Goal: Task Accomplishment & Management: Complete application form

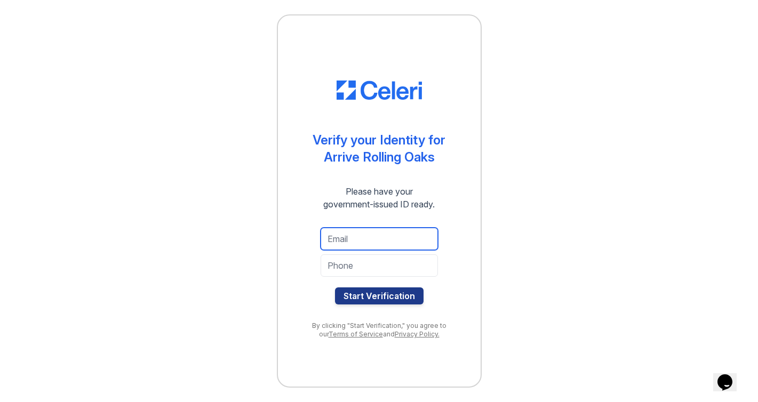
click at [380, 236] on input "email" at bounding box center [378, 239] width 117 height 22
click at [299, 303] on div "Start Verification" at bounding box center [379, 266] width 160 height 94
click at [353, 244] on input "email" at bounding box center [378, 239] width 117 height 22
type input "[EMAIL_ADDRESS][DOMAIN_NAME]"
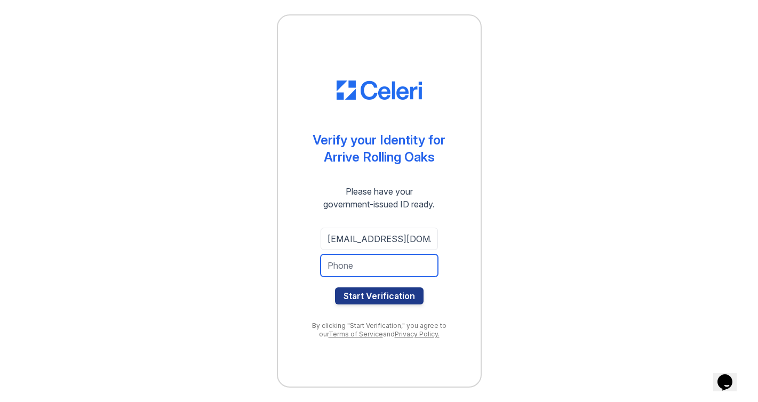
click at [358, 275] on input "tel" at bounding box center [378, 265] width 117 height 22
type input "8182053964"
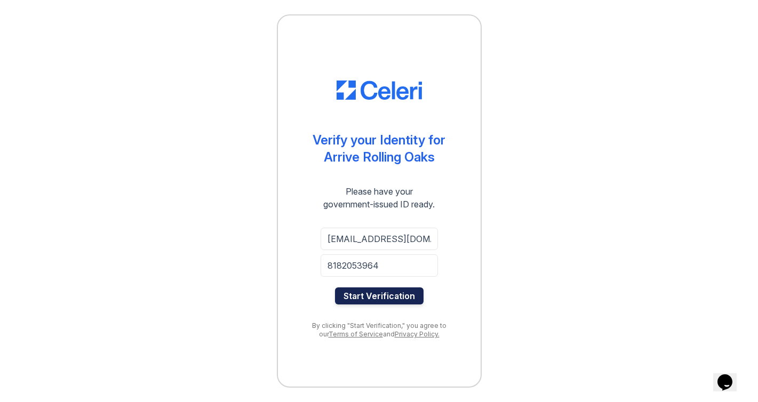
click at [371, 304] on button "Start Verification" at bounding box center [379, 295] width 89 height 17
